Goal: Task Accomplishment & Management: Use online tool/utility

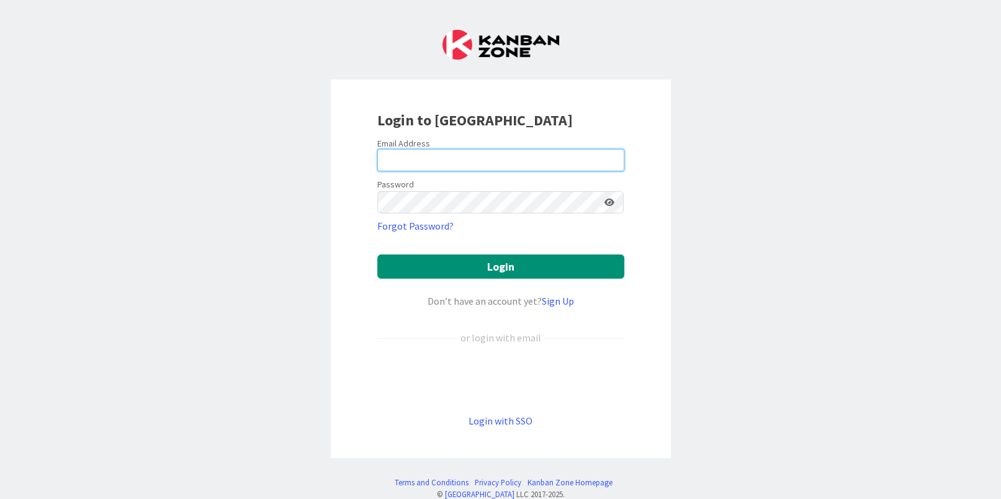
drag, startPoint x: 392, startPoint y: 164, endPoint x: 408, endPoint y: 169, distance: 16.9
click at [394, 165] on input "email" at bounding box center [500, 160] width 247 height 22
click at [423, 161] on input "email" at bounding box center [500, 160] width 247 height 22
click at [426, 161] on input "email" at bounding box center [500, 160] width 247 height 22
type input "[PERSON_NAME][EMAIL_ADDRESS][PERSON_NAME][DOMAIN_NAME]"
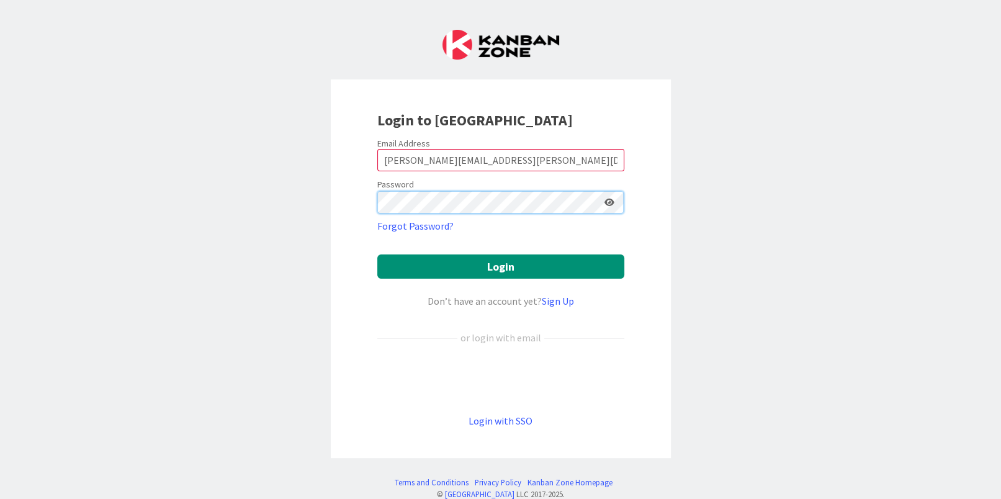
click at [377, 254] on button "Login" at bounding box center [500, 266] width 247 height 24
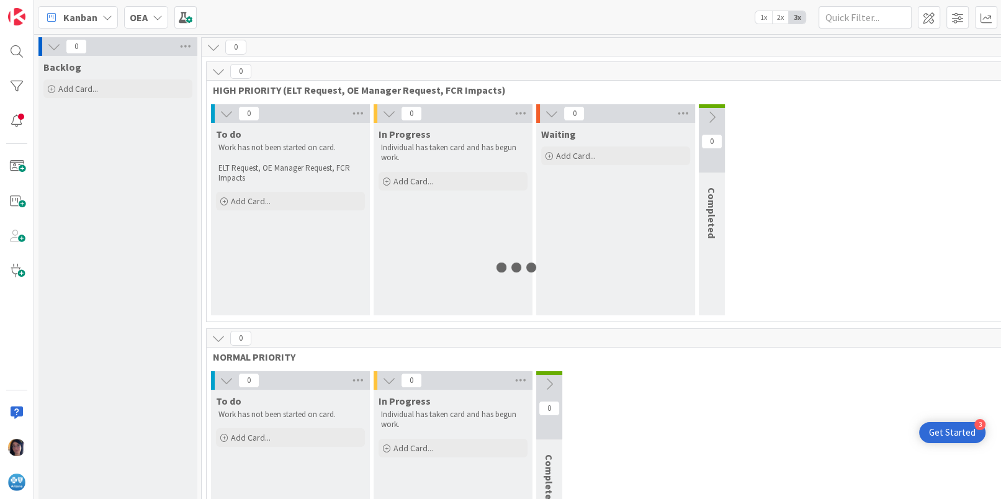
click at [462, 345] on div "0 NORMAL PRIORITY" at bounding box center [616, 347] width 818 height 36
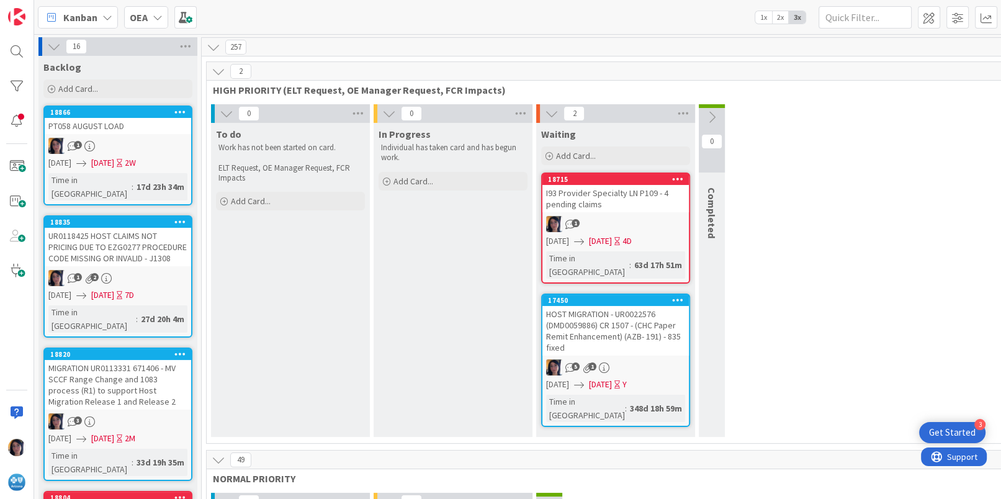
drag, startPoint x: 811, startPoint y: 207, endPoint x: 800, endPoint y: 199, distance: 13.4
click at [811, 206] on div "0 To do Work has not been started on card. ELT Request, OE Manager Request, FCR…" at bounding box center [615, 273] width 813 height 339
click at [16, 351] on div at bounding box center [17, 249] width 34 height 499
click at [805, 133] on div "0 To do Work has not been started on card. ELT Request, OE Manager Request, FCR…" at bounding box center [615, 273] width 813 height 339
